Goal: Book appointment/travel/reservation

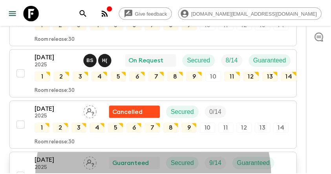
scroll to position [262, 0]
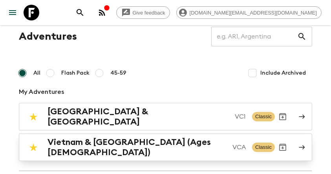
scroll to position [26, 0]
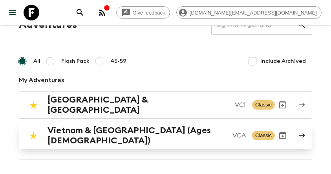
click at [107, 129] on h2 "Vietnam & [GEOGRAPHIC_DATA] (Ages [DEMOGRAPHIC_DATA])" at bounding box center [137, 135] width 179 height 20
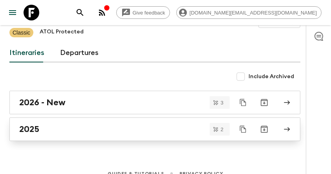
scroll to position [67, 0]
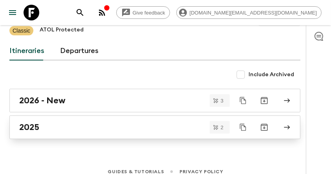
click at [33, 122] on h2 "2025" at bounding box center [29, 127] width 20 height 10
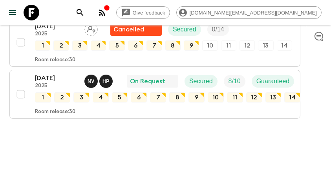
scroll to position [171, 0]
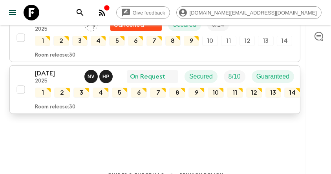
click at [39, 69] on p "[DATE]" at bounding box center [56, 73] width 43 height 9
